Goal: Find specific page/section: Find specific page/section

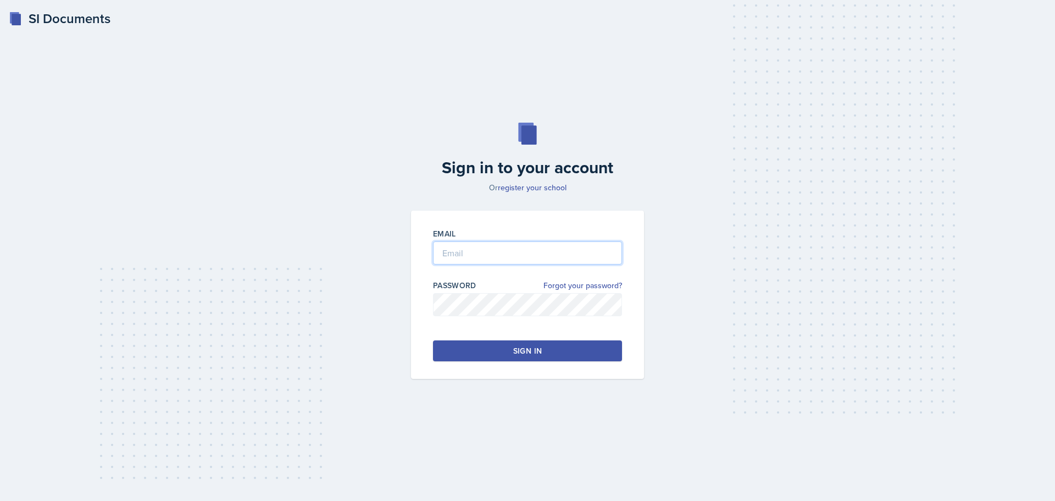
type input "[EMAIL_ADDRESS][DOMAIN_NAME]"
click at [559, 352] on button "Sign in" at bounding box center [527, 350] width 189 height 21
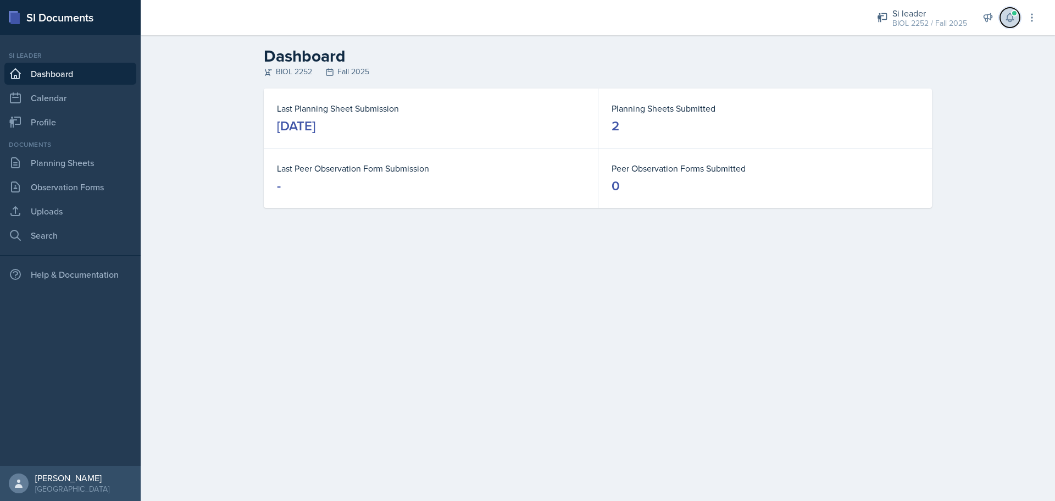
click at [1016, 13] on span at bounding box center [1014, 13] width 7 height 7
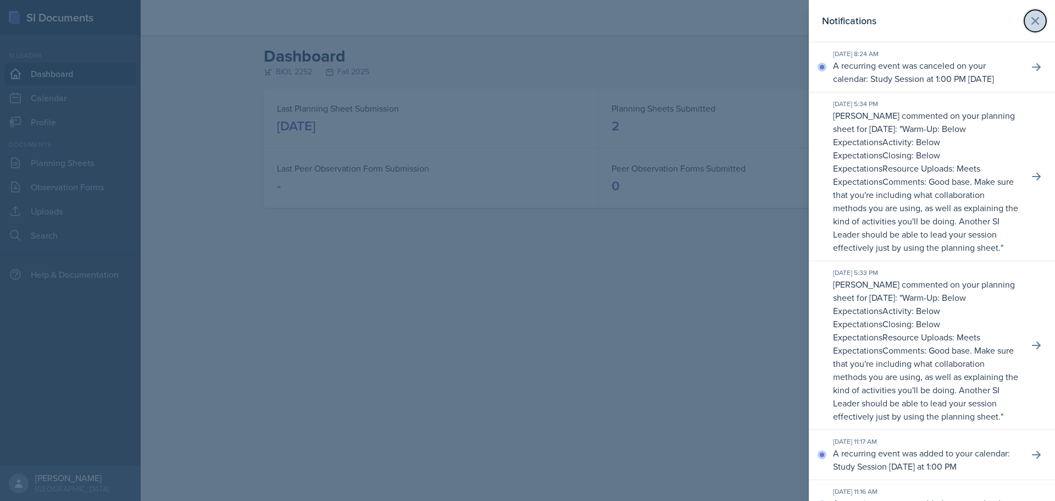
click at [1029, 23] on icon at bounding box center [1035, 20] width 13 height 13
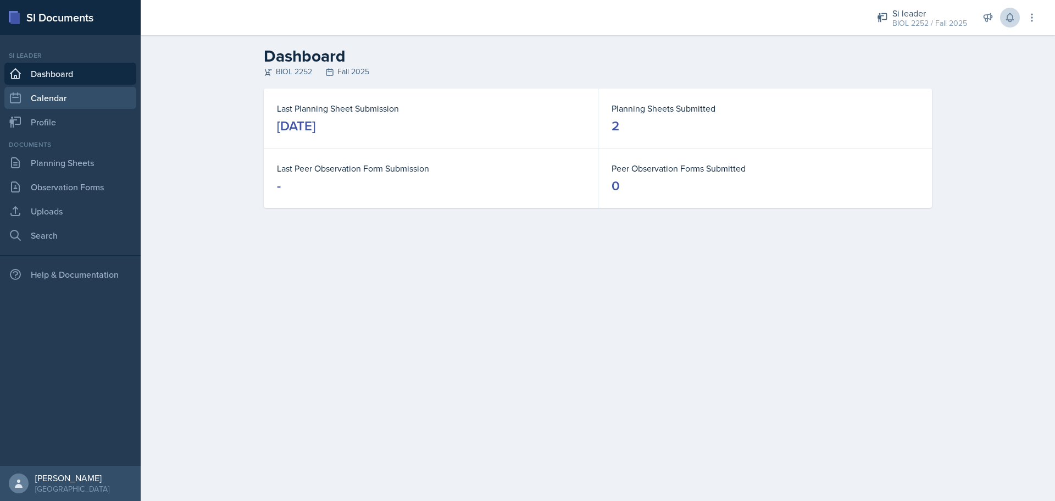
click at [99, 103] on link "Calendar" at bounding box center [70, 98] width 132 height 22
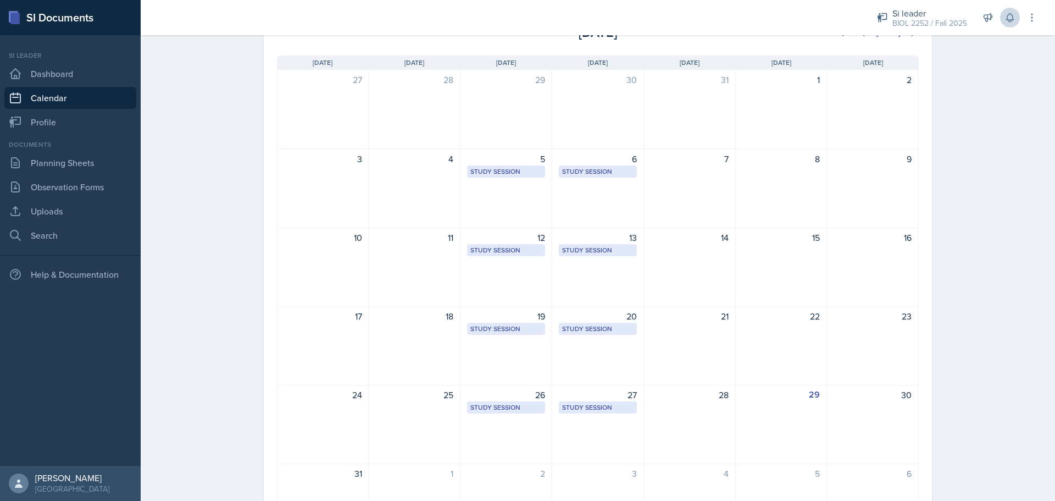
scroll to position [55, 0]
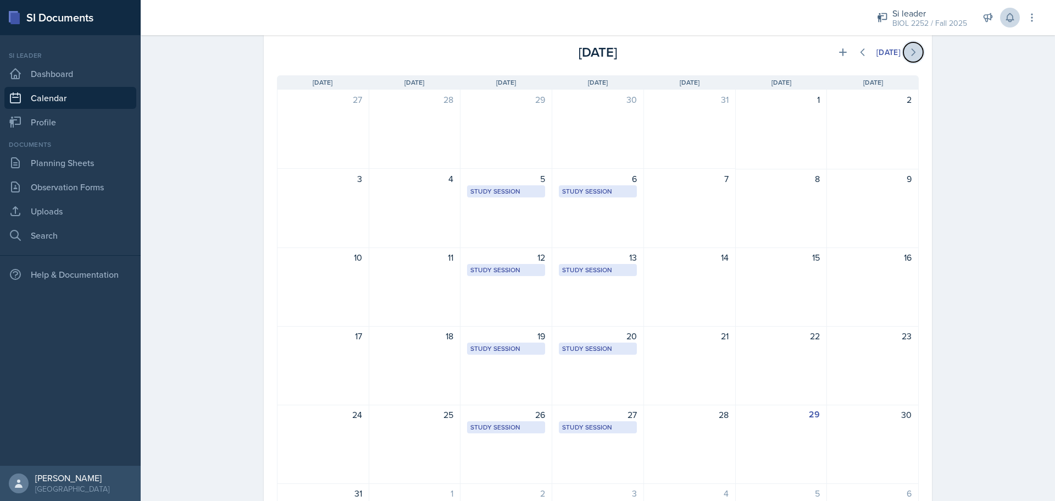
click at [912, 56] on icon at bounding box center [913, 52] width 3 height 7
click at [905, 58] on button at bounding box center [913, 52] width 20 height 20
click at [857, 53] on icon at bounding box center [862, 52] width 11 height 11
